Goal: Register for event/course

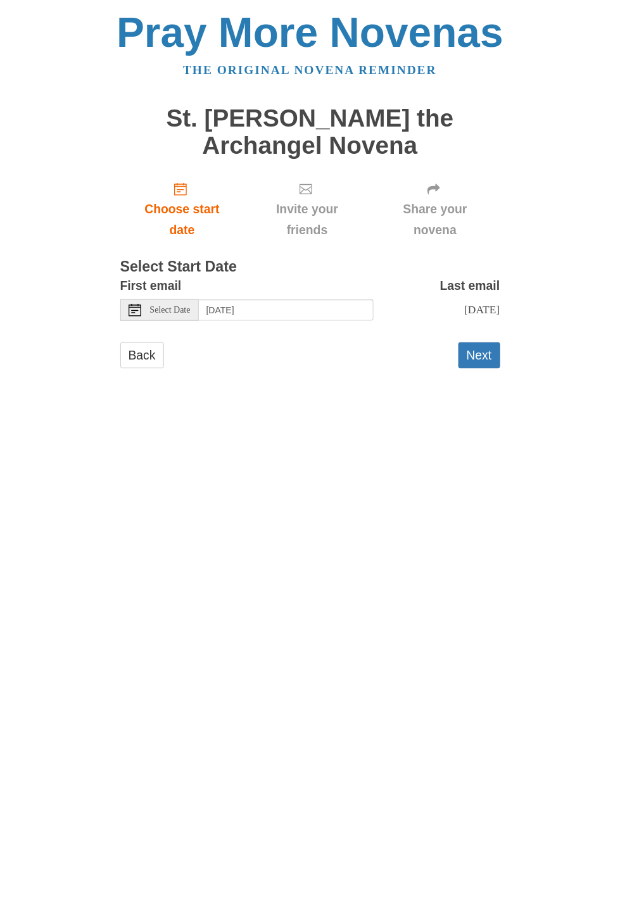
click at [165, 299] on div "Select Date" at bounding box center [159, 310] width 79 height 22
click at [144, 299] on div "Select Date" at bounding box center [159, 310] width 79 height 22
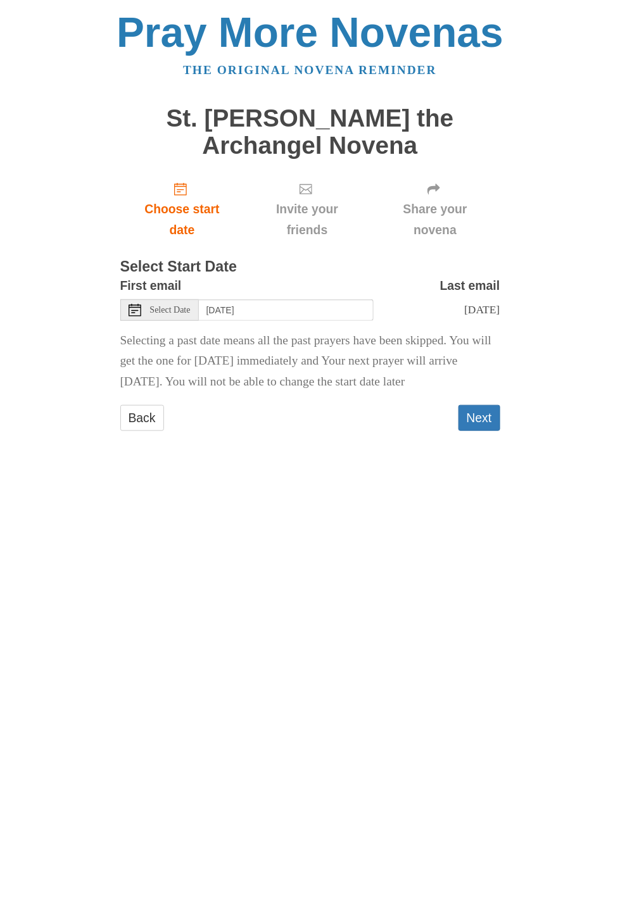
click at [184, 306] on span "Select Date" at bounding box center [170, 310] width 41 height 9
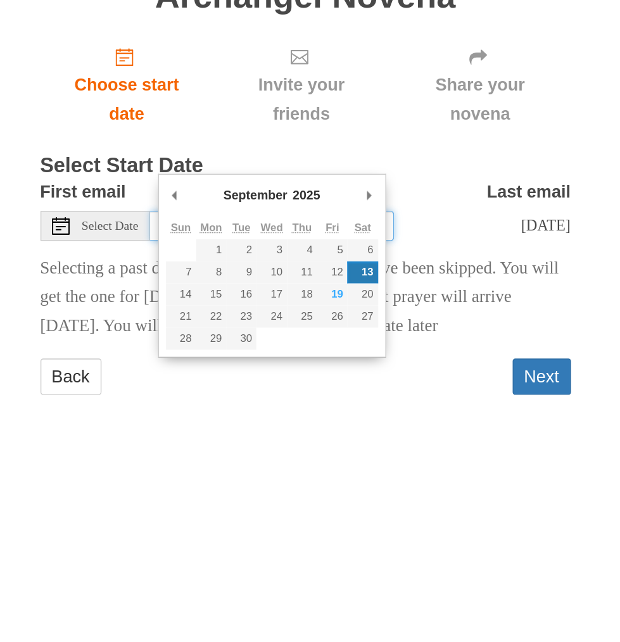
type input "Saturday, September 20th"
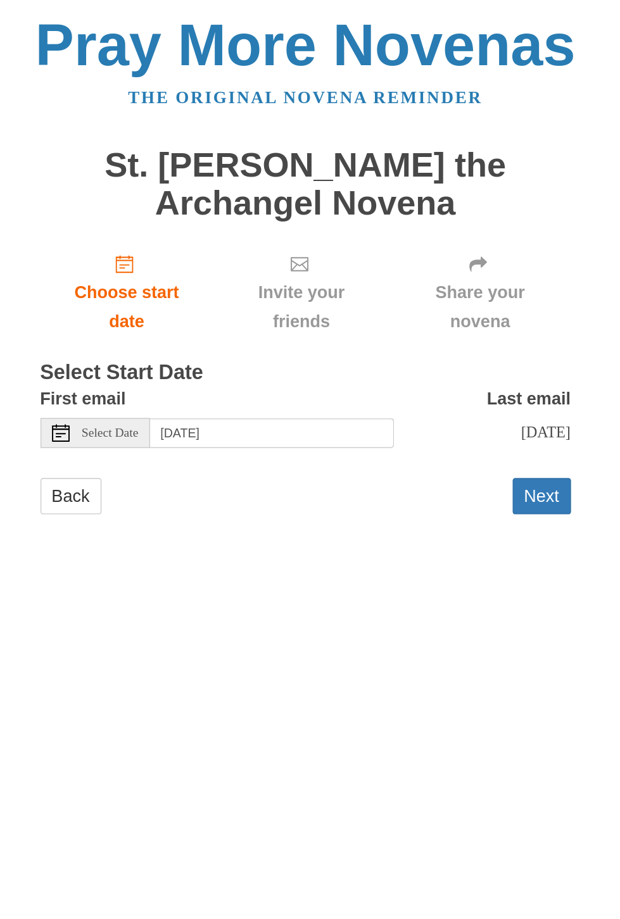
click at [480, 343] on button "Next" at bounding box center [479, 356] width 42 height 26
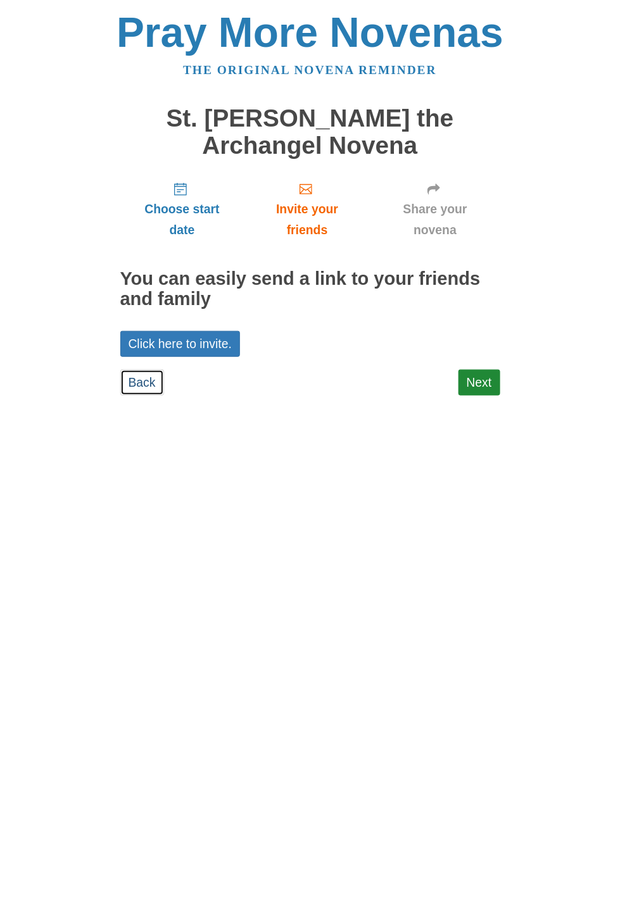
click at [135, 370] on link "Back" at bounding box center [142, 383] width 44 height 26
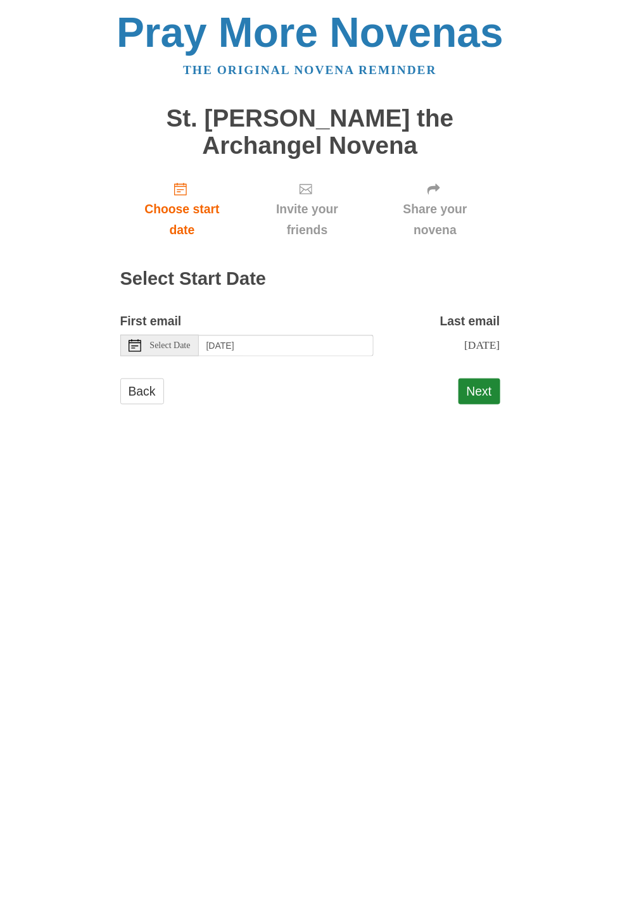
click at [480, 335] on div "[DATE]" at bounding box center [437, 345] width 127 height 21
click at [467, 311] on label "Last email" at bounding box center [470, 321] width 60 height 21
click at [431, 335] on div "[DATE]" at bounding box center [437, 345] width 127 height 21
click at [493, 335] on div "[DATE]" at bounding box center [437, 345] width 127 height 21
click at [479, 335] on div "[DATE]" at bounding box center [437, 345] width 127 height 21
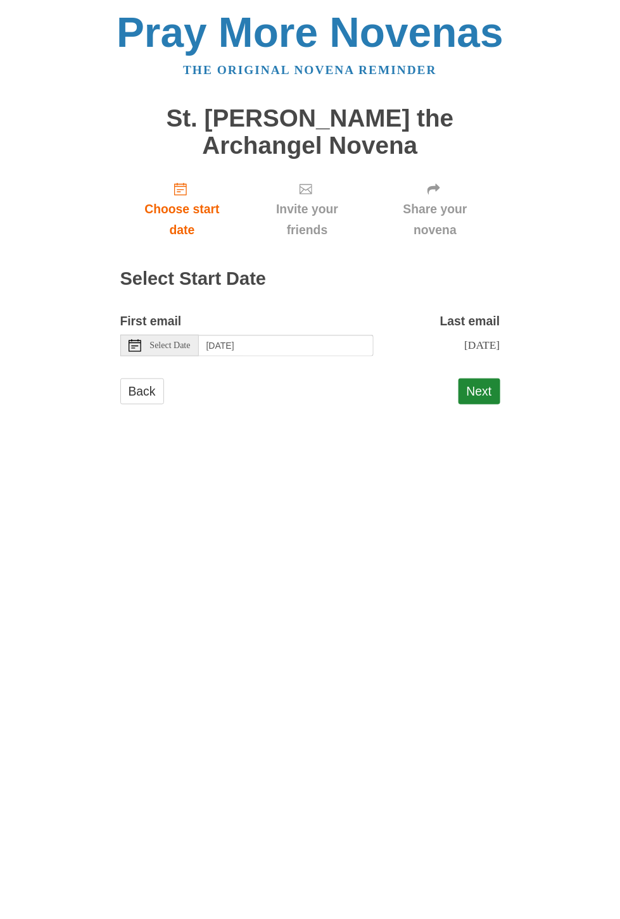
click at [485, 379] on button "Next" at bounding box center [479, 392] width 42 height 26
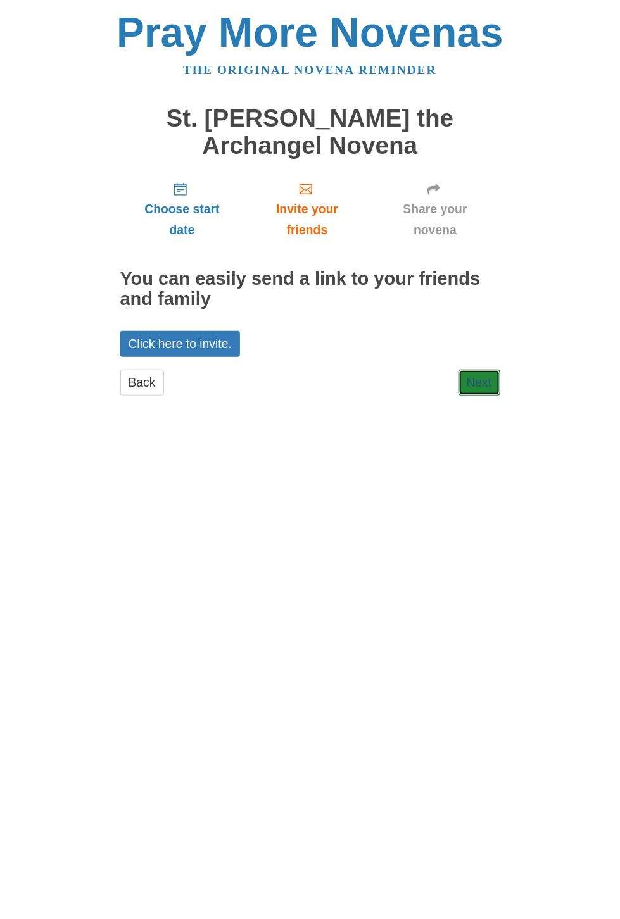
click at [485, 370] on link "Next" at bounding box center [479, 383] width 42 height 26
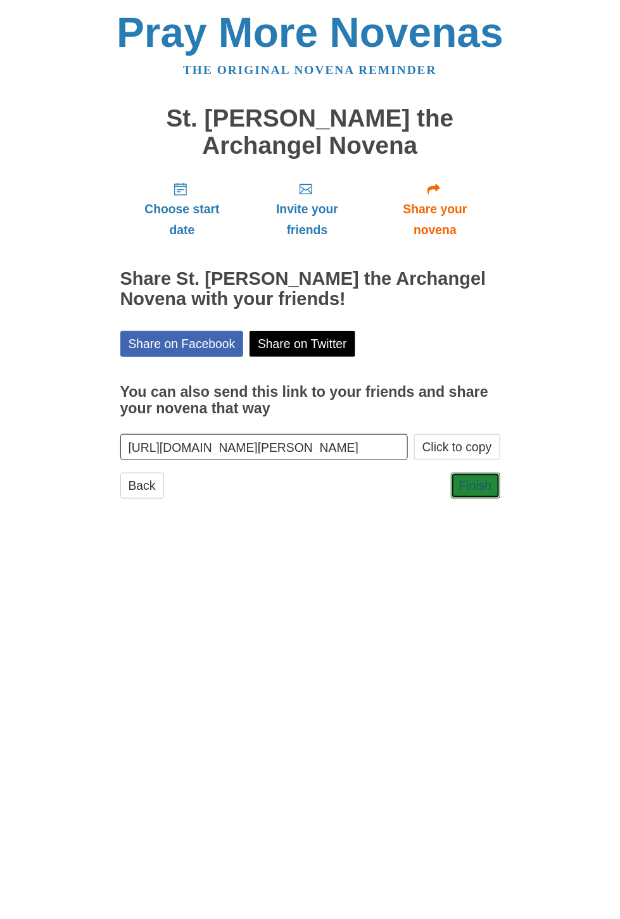
click at [475, 473] on link "Finish" at bounding box center [475, 486] width 49 height 26
